Goal: Navigation & Orientation: Find specific page/section

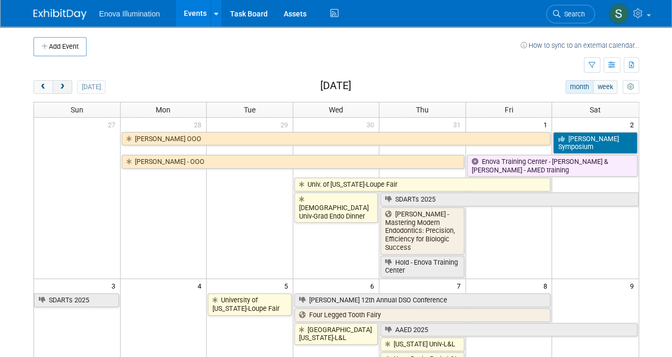
click at [65, 89] on span "next" at bounding box center [62, 87] width 8 height 7
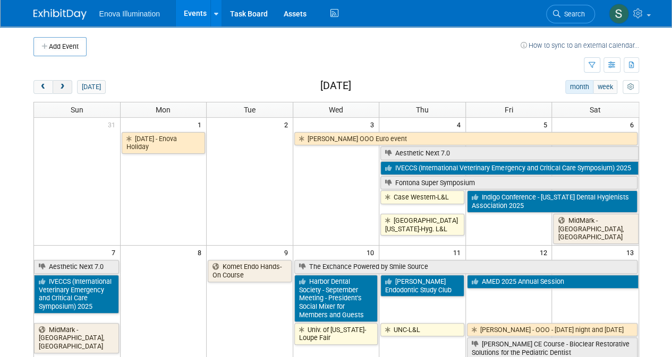
click at [63, 89] on span "next" at bounding box center [62, 87] width 8 height 7
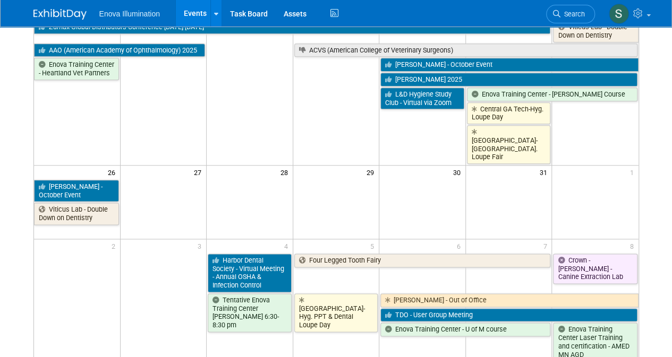
scroll to position [582, 0]
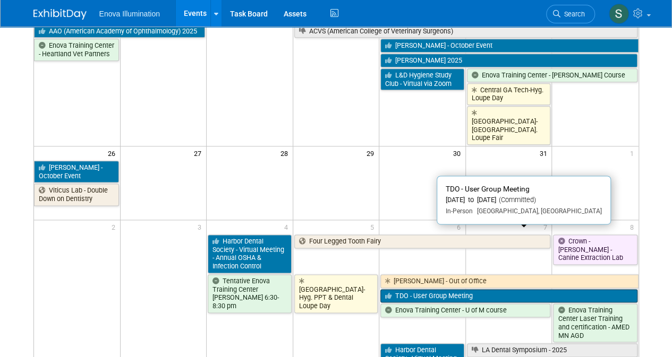
click at [425, 289] on link "TDO - User Group Meeting" at bounding box center [508, 296] width 256 height 14
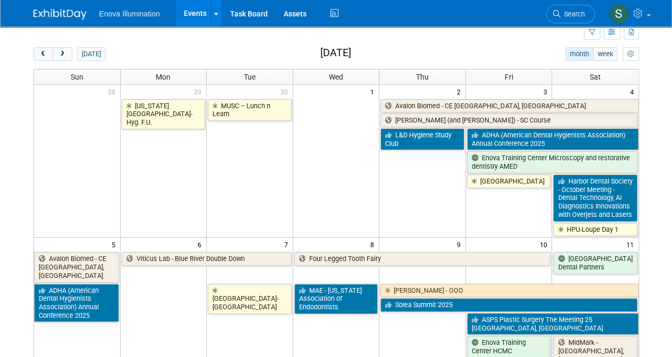
scroll to position [0, 0]
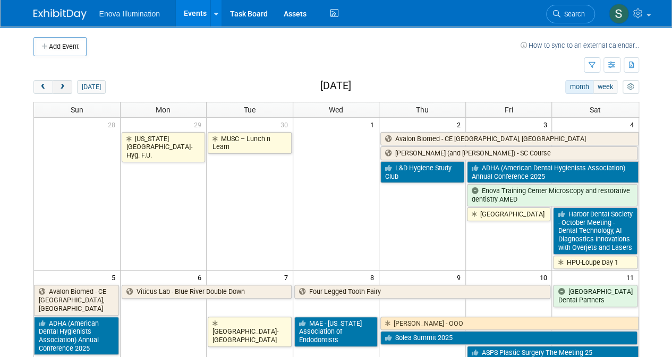
click at [58, 88] on span "next" at bounding box center [62, 87] width 8 height 7
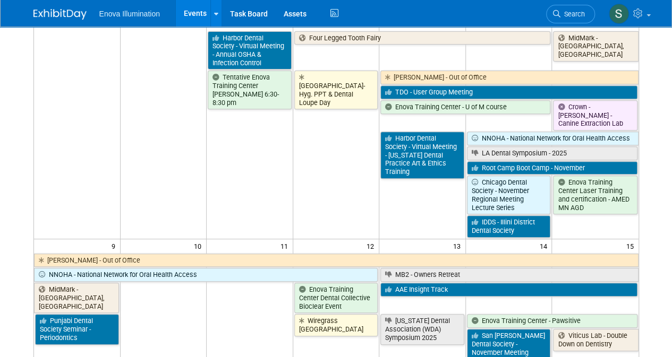
scroll to position [182, 0]
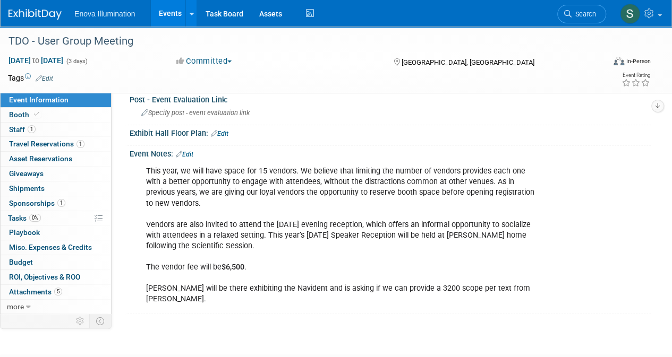
scroll to position [393, 0]
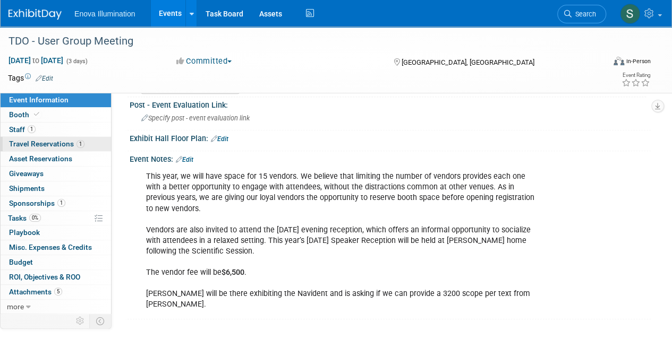
click at [34, 141] on span "Travel Reservations 1" at bounding box center [46, 144] width 75 height 8
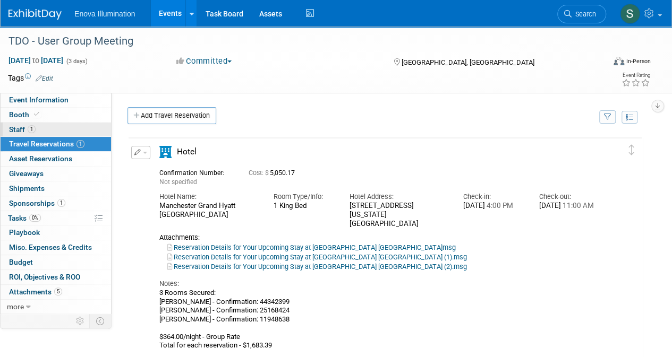
click at [13, 131] on span "Staff 1" at bounding box center [22, 129] width 27 height 8
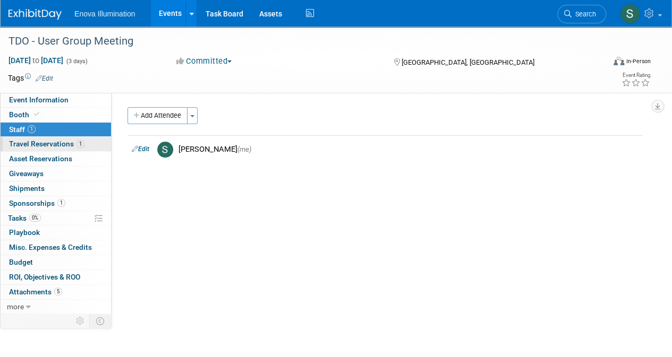
click at [18, 149] on link "1 Travel Reservations 1" at bounding box center [56, 144] width 110 height 14
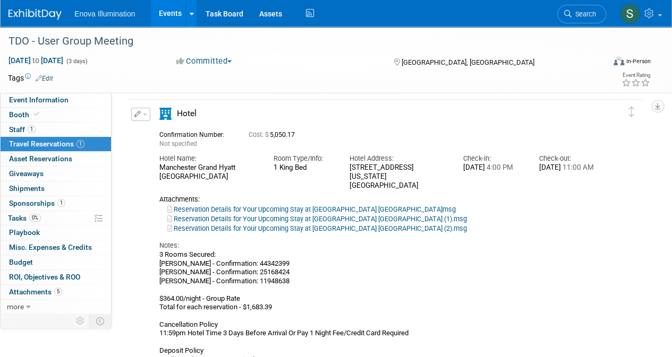
scroll to position [34, 0]
